Goal: Information Seeking & Learning: Learn about a topic

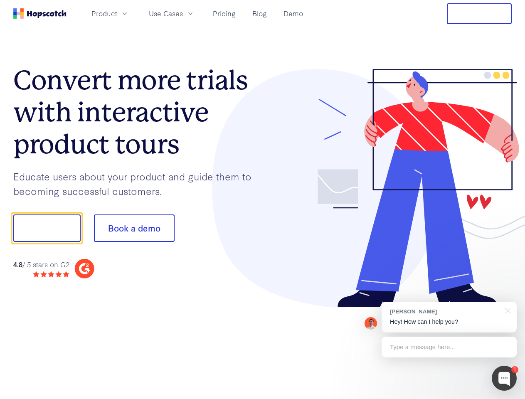
click at [263, 200] on div at bounding box center [387, 188] width 249 height 239
click at [117, 13] on span "Product" at bounding box center [104, 13] width 26 height 10
click at [183, 13] on span "Use Cases" at bounding box center [166, 13] width 34 height 10
click at [479, 14] on button "Free Trial" at bounding box center [479, 13] width 65 height 21
click at [47, 228] on button "Show me!" at bounding box center [46, 227] width 67 height 27
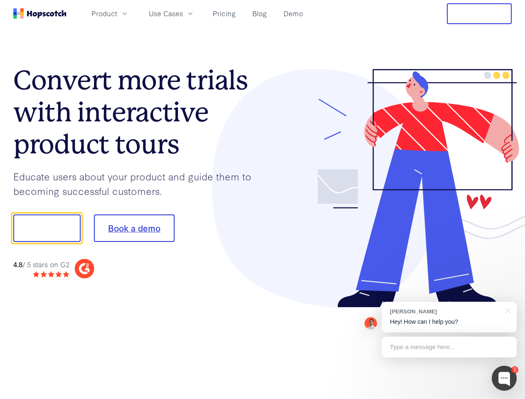
click at [134, 228] on button "Book a demo" at bounding box center [134, 227] width 81 height 27
click at [504, 378] on div at bounding box center [504, 378] width 25 height 25
click at [449, 317] on div "[PERSON_NAME] Hey! How can I help you?" at bounding box center [449, 317] width 135 height 31
click at [506, 310] on div at bounding box center [506, 310] width 21 height 17
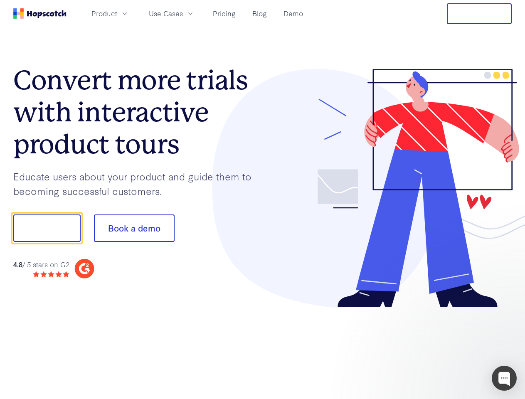
click at [449, 347] on div at bounding box center [439, 283] width 156 height 166
